Goal: Task Accomplishment & Management: Complete application form

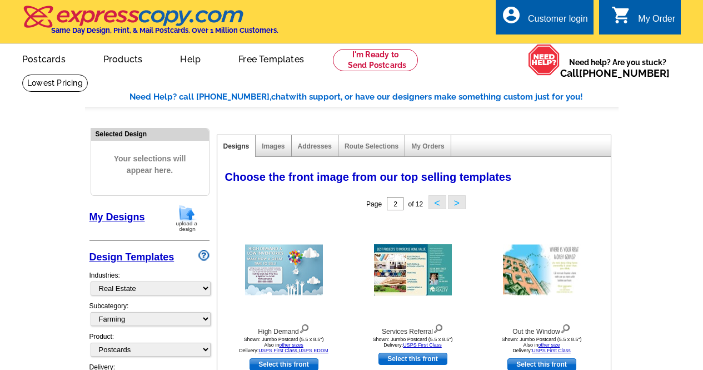
select select "785"
select select "1208"
select select "1"
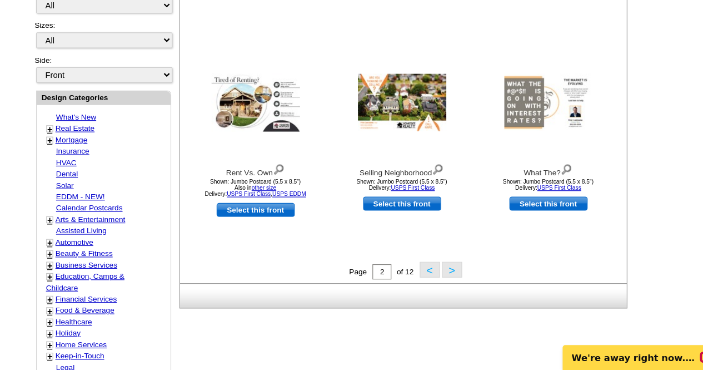
scroll to position [339, 0]
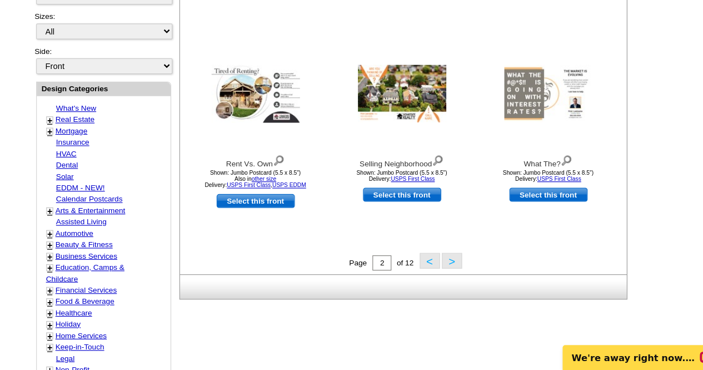
click at [455, 274] on button ">" at bounding box center [457, 273] width 18 height 14
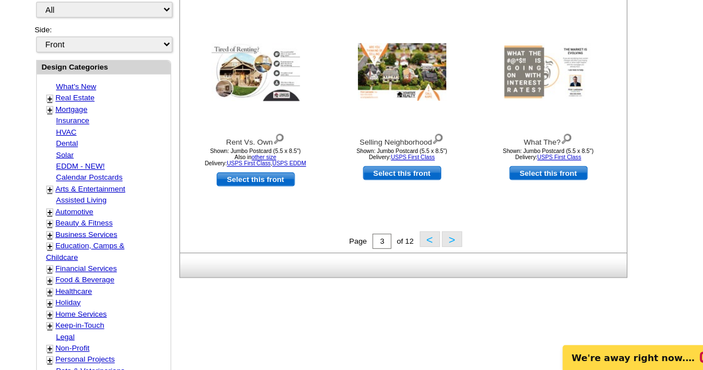
scroll to position [359, 0]
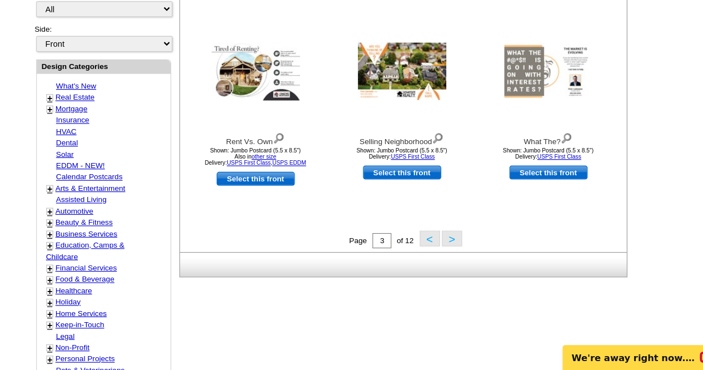
click at [456, 259] on button ">" at bounding box center [457, 254] width 18 height 14
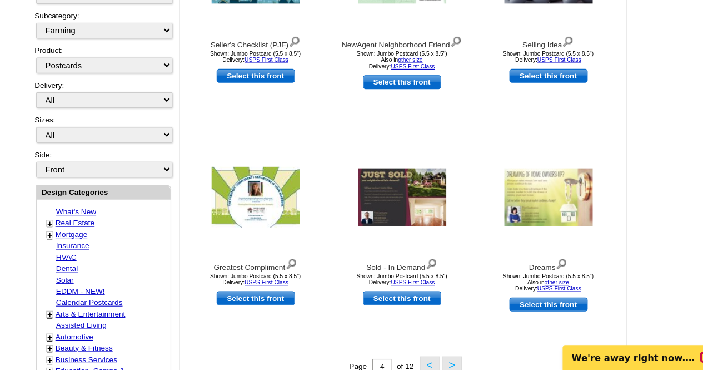
scroll to position [265, 0]
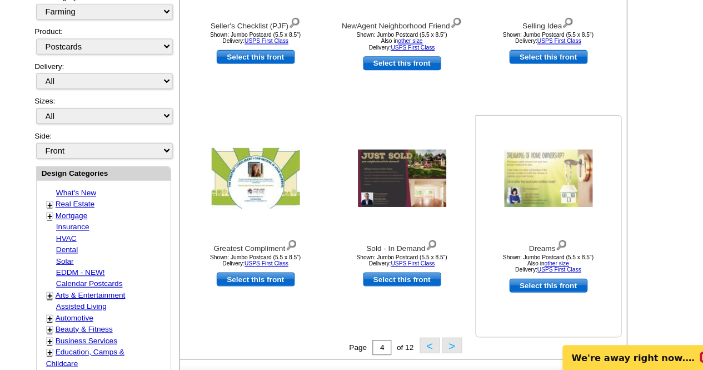
click at [529, 219] on img at bounding box center [542, 201] width 78 height 51
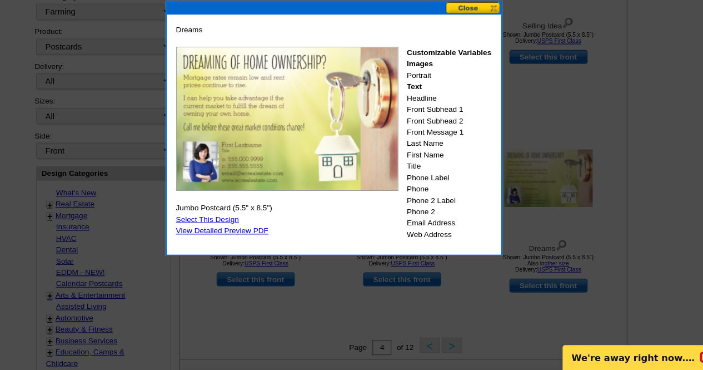
click at [466, 54] on button at bounding box center [476, 51] width 49 height 11
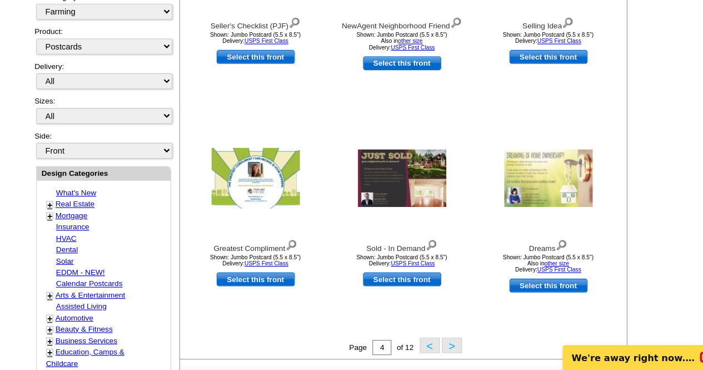
click at [529, 210] on img at bounding box center [542, 201] width 78 height 51
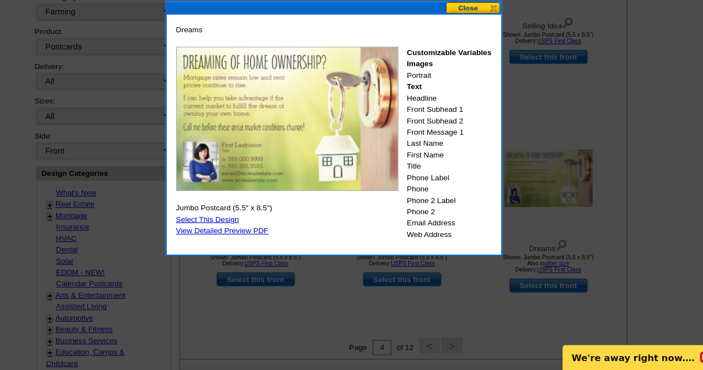
click at [256, 238] on link "Select This Design" at bounding box center [242, 237] width 56 height 8
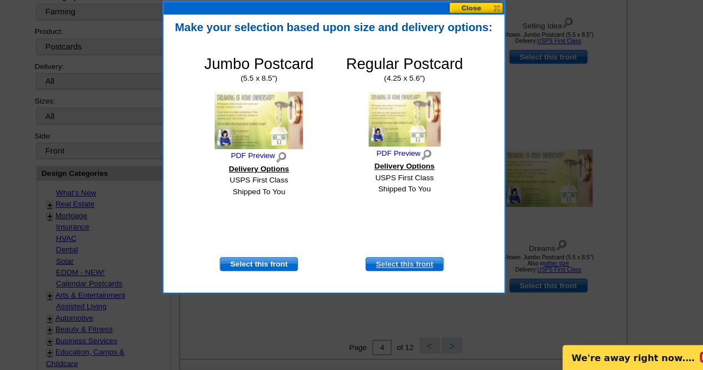
click at [425, 277] on link "Select this front" at bounding box center [415, 276] width 69 height 12
select select "1"
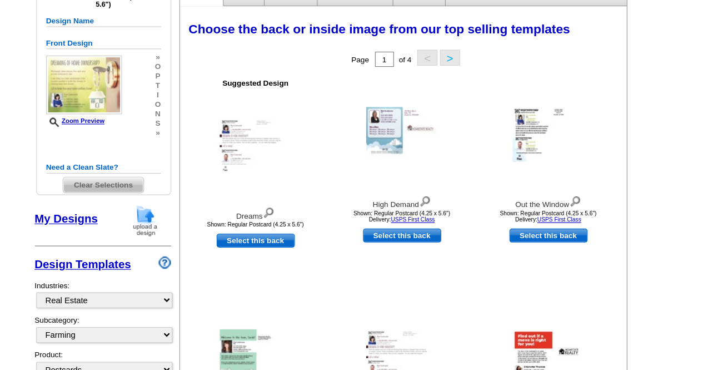
scroll to position [142, 0]
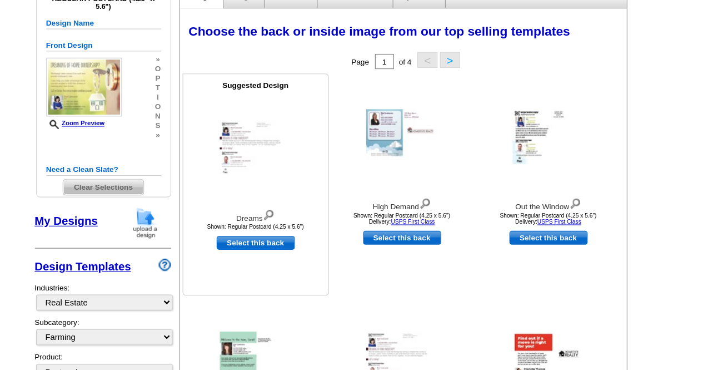
click at [291, 142] on img at bounding box center [283, 137] width 63 height 48
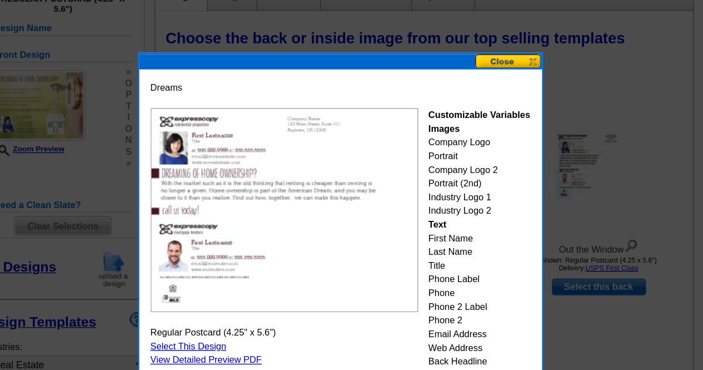
scroll to position [131, 0]
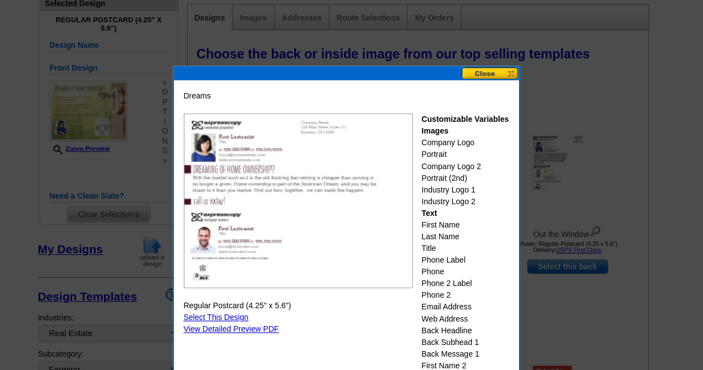
click at [259, 268] on link "Select This Design" at bounding box center [242, 271] width 56 height 8
select select "front"
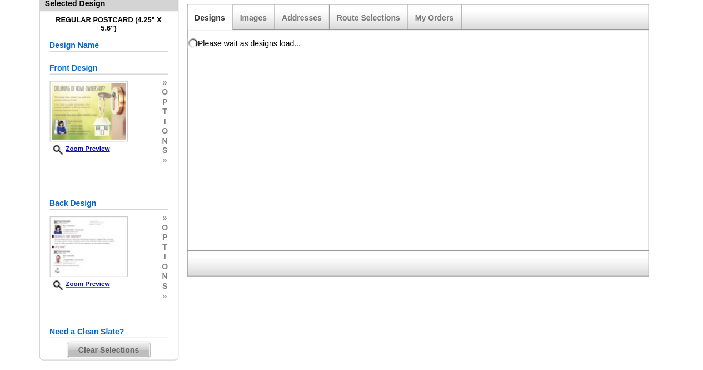
scroll to position [0, 0]
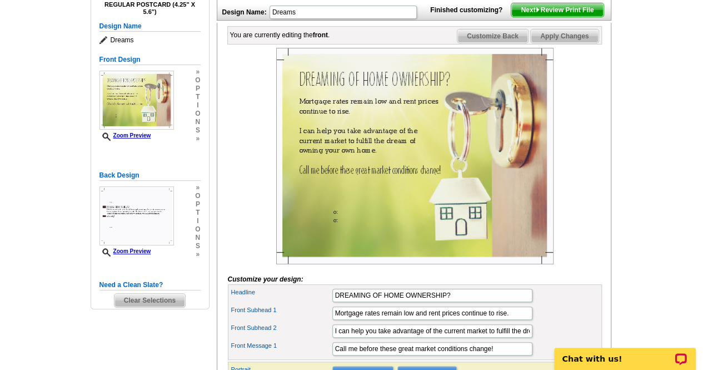
scroll to position [142, 0]
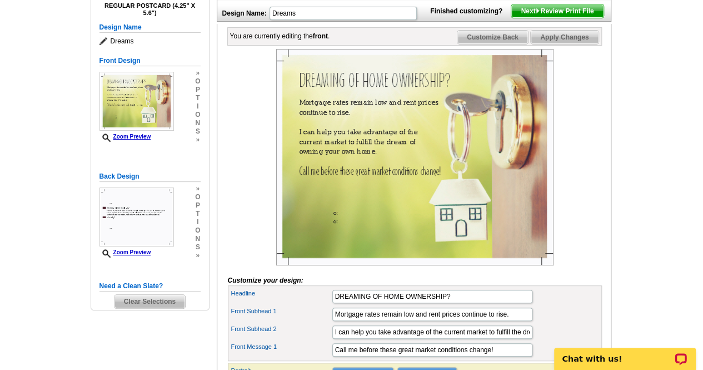
click at [338, 122] on img at bounding box center [414, 157] width 277 height 216
click at [379, 118] on img at bounding box center [414, 157] width 277 height 216
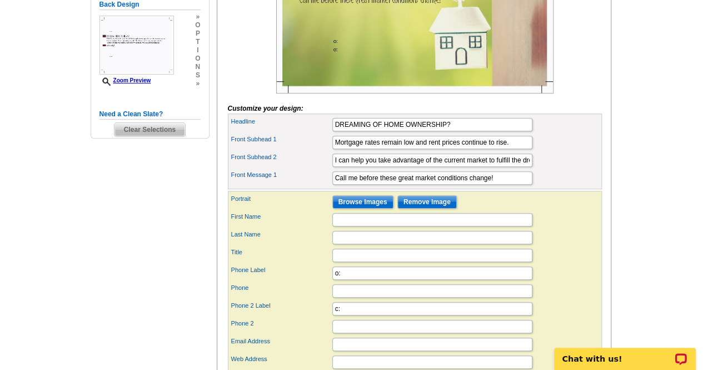
scroll to position [326, 0]
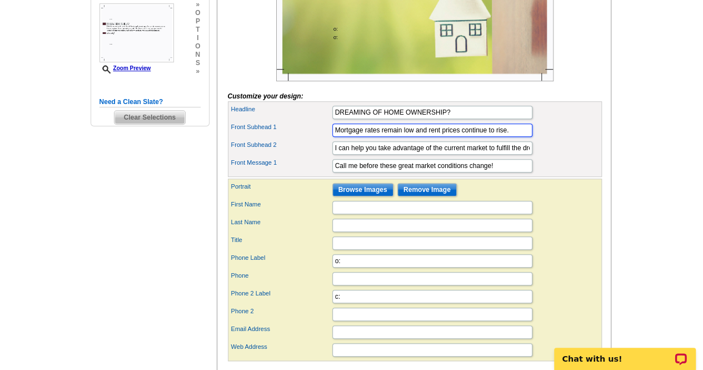
click at [414, 137] on input "Mortgage rates remain low and rent prices continue to rise." at bounding box center [433, 129] width 200 height 13
type input "Mortgage rates remain steady and rent prices continue to rise."
click at [493, 155] on input "I can help you take advantage of the current market to fulfill the dream of own…" at bounding box center [433, 147] width 200 height 13
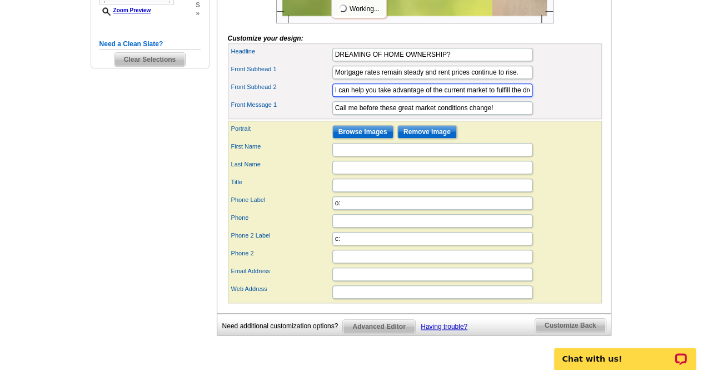
scroll to position [385, 0]
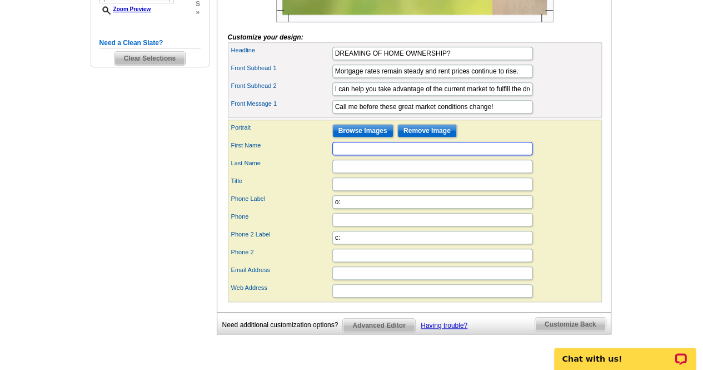
click at [398, 155] on input "First Name" at bounding box center [433, 148] width 200 height 13
type input "Melissa"
click at [373, 173] on input "Last Name" at bounding box center [433, 166] width 200 height 13
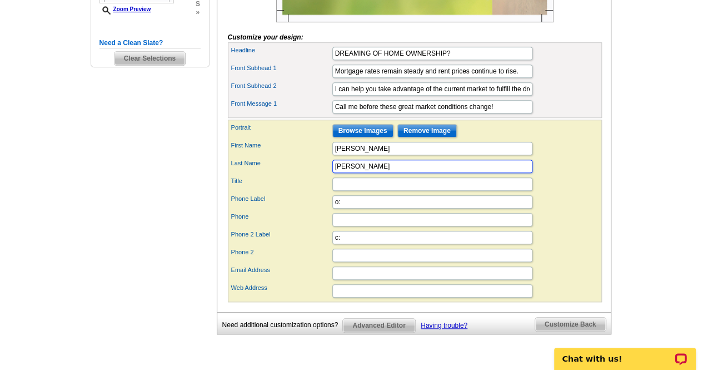
type input "Cappelletti"
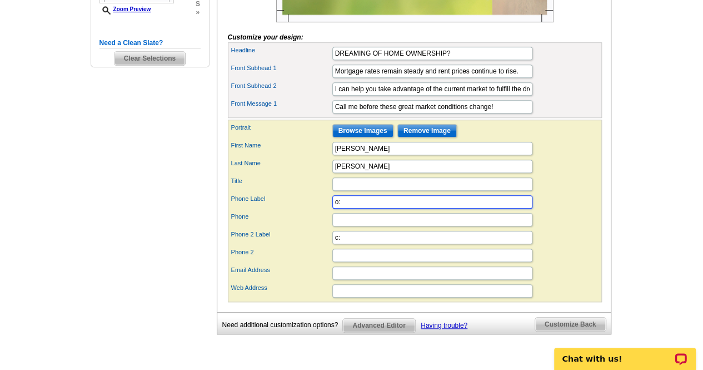
click at [354, 209] on input "o:" at bounding box center [433, 201] width 200 height 13
type input "o: 610-792-5900"
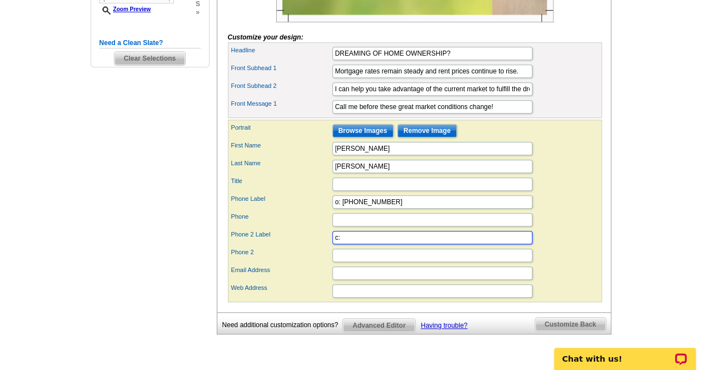
click at [368, 244] on input "c:" at bounding box center [433, 237] width 200 height 13
type input "c: 610-442-4636"
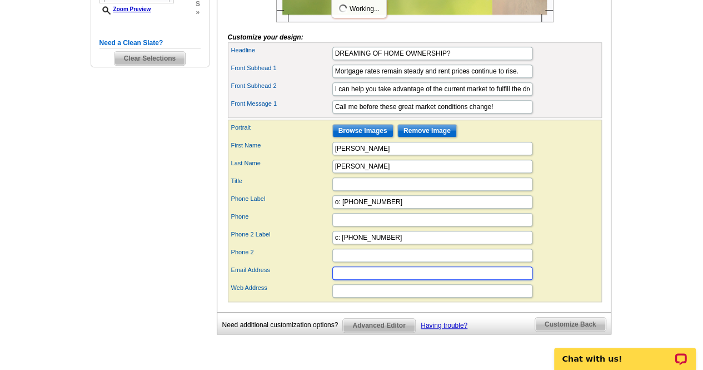
click at [364, 280] on input "Email Address" at bounding box center [433, 272] width 200 height 13
type input "[PERSON_NAME][EMAIL_ADDRESS][DOMAIN_NAME]"
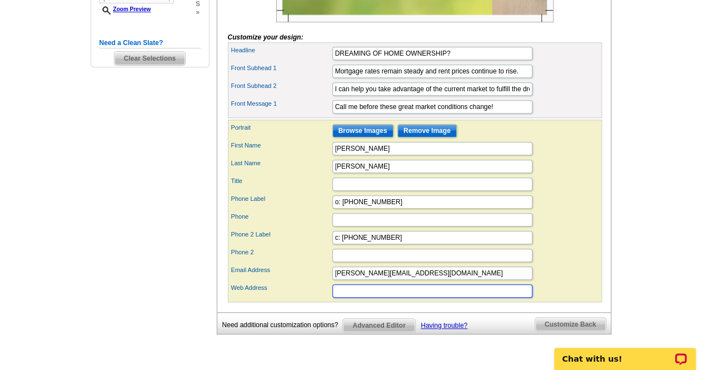
click at [357, 297] on input "Web Address" at bounding box center [433, 290] width 200 height 13
type input "www.jmcteamhomes.com"
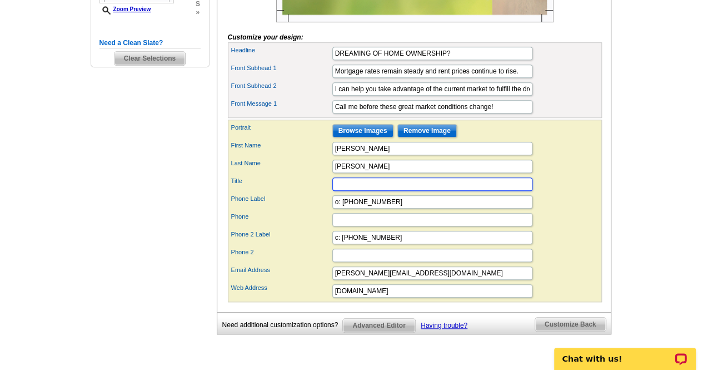
click at [421, 191] on input "Title" at bounding box center [433, 183] width 200 height 13
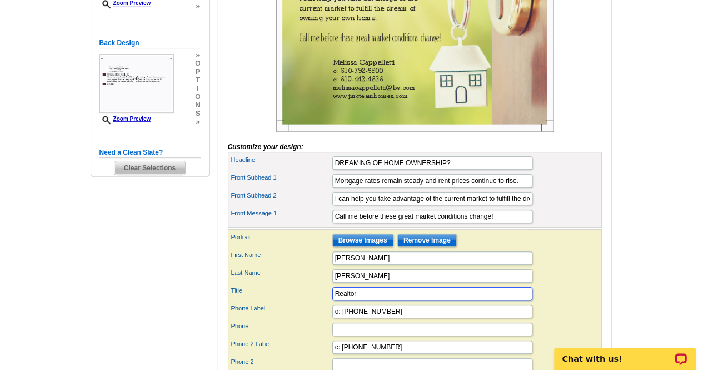
scroll to position [282, 0]
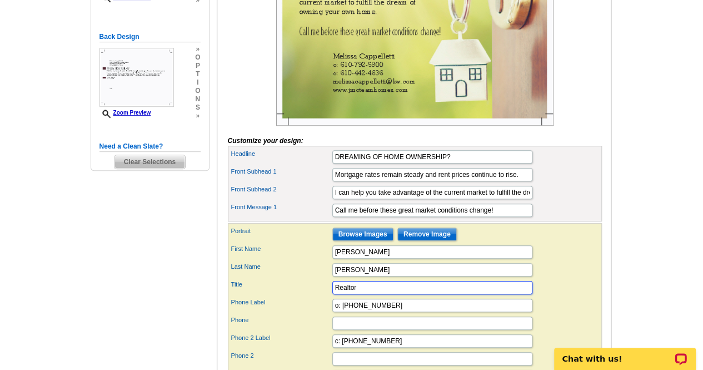
type input "Realtor"
click at [366, 241] on input "Browse Images" at bounding box center [363, 233] width 61 height 13
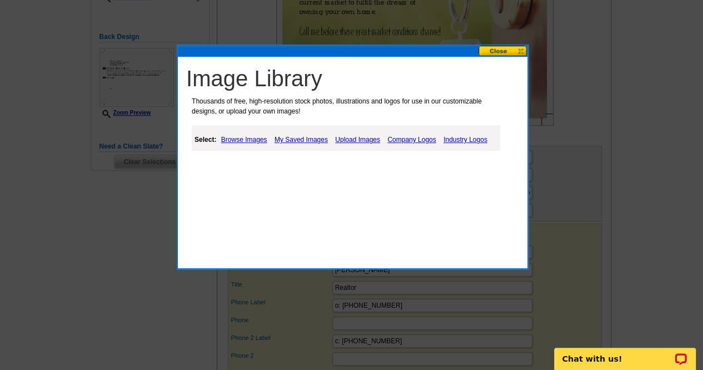
click at [310, 140] on link "My Saved Images" at bounding box center [301, 139] width 59 height 13
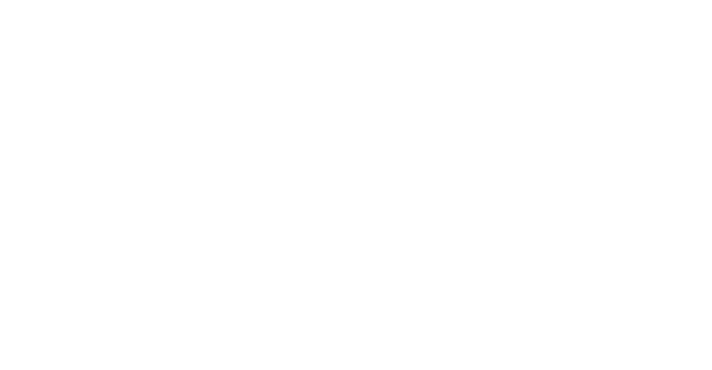
click at [307, 0] on html "Customer Login Create New Account" at bounding box center [356, 0] width 712 height 0
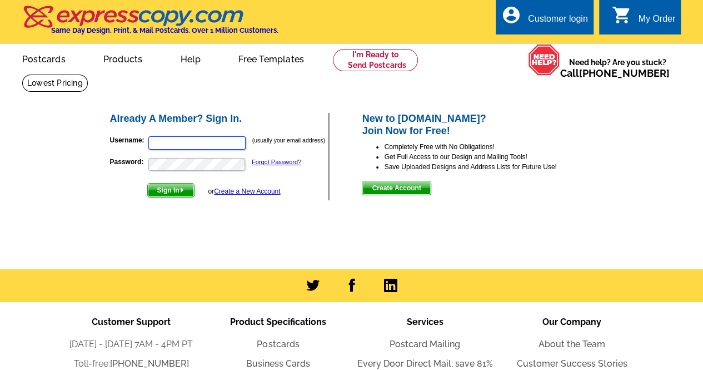
type input "[PERSON_NAME][EMAIL_ADDRESS][DOMAIN_NAME]"
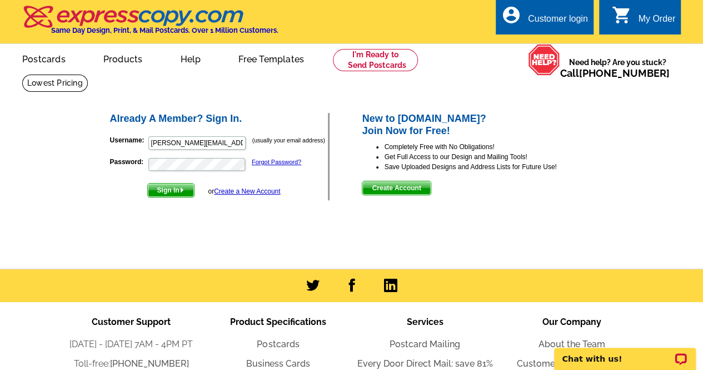
click at [167, 194] on span "Sign In" at bounding box center [171, 189] width 46 height 13
